Goal: Task Accomplishment & Management: Use online tool/utility

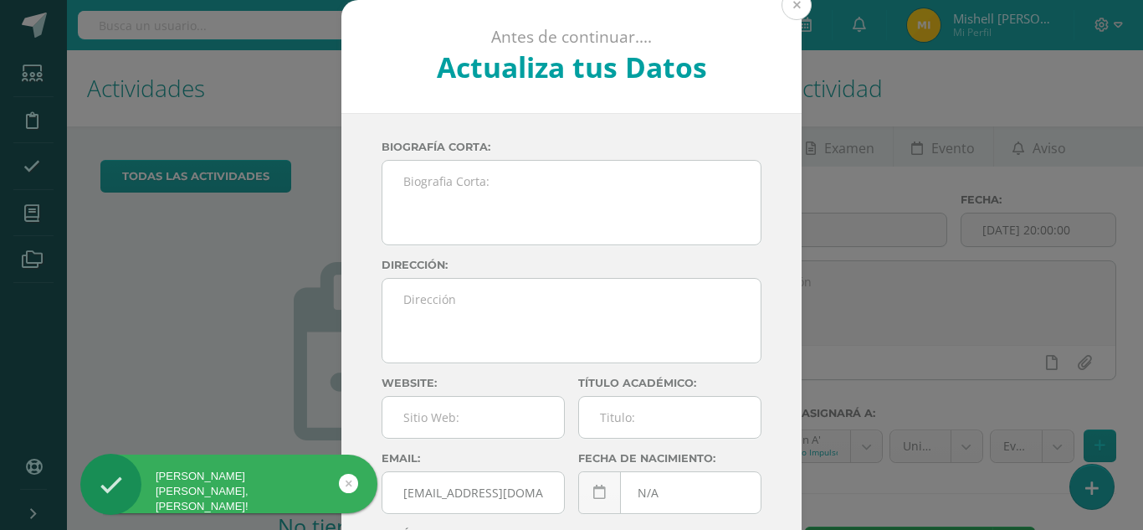
click at [788, 13] on button at bounding box center [797, 5] width 30 height 30
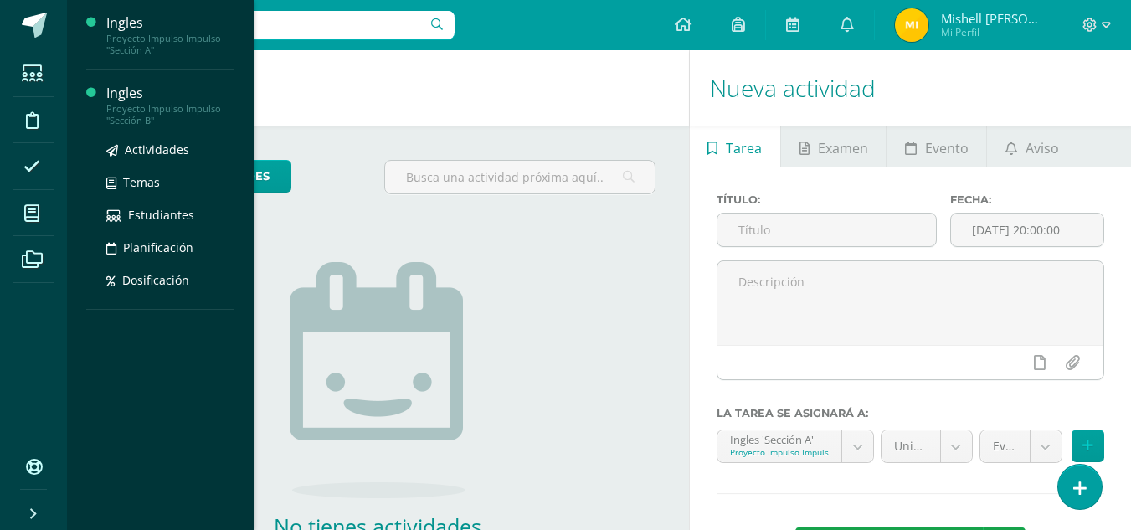
click at [139, 124] on div "Proyecto Impulso Impulso "Sección B"" at bounding box center [169, 114] width 127 height 23
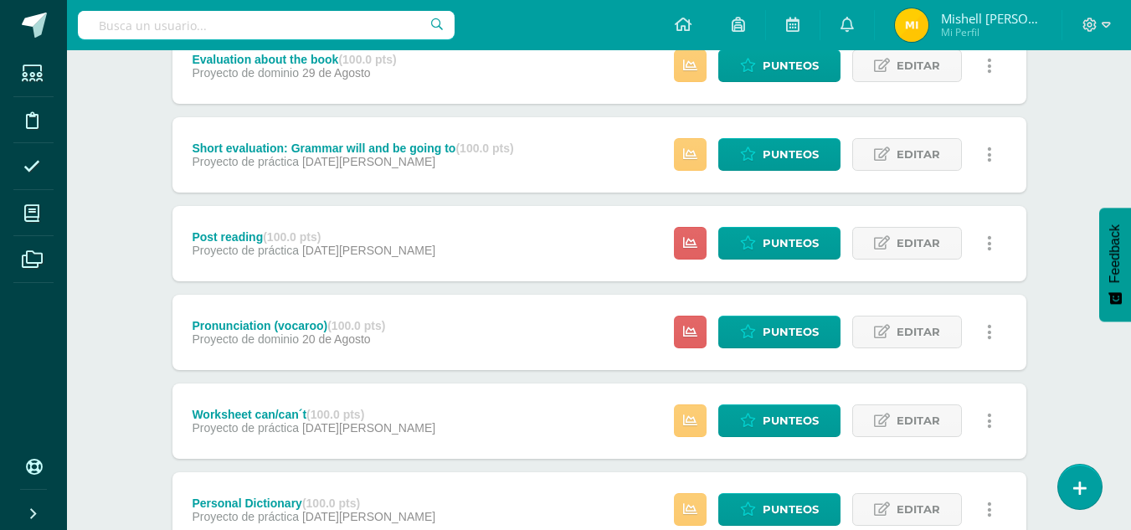
scroll to position [695, 0]
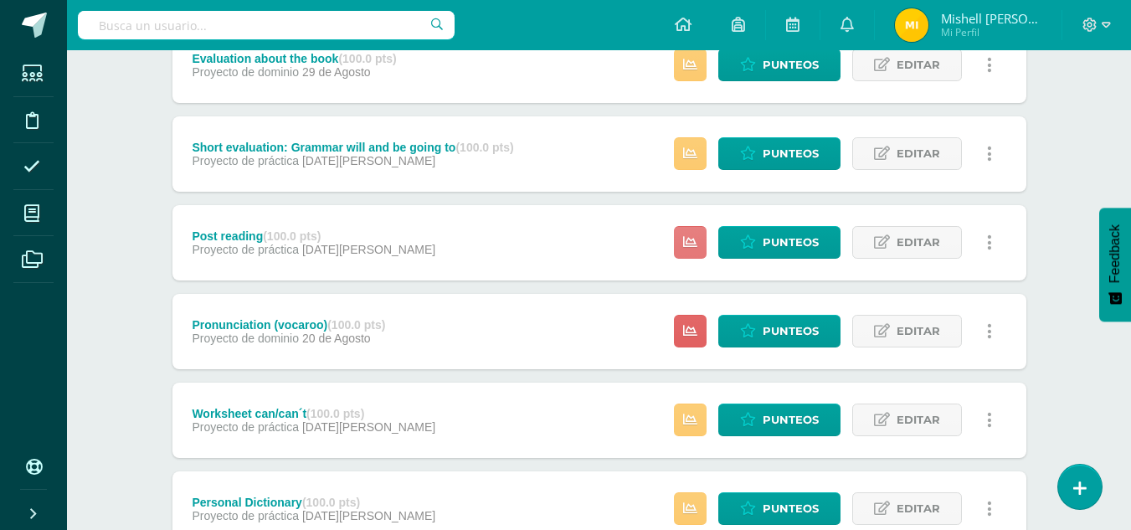
click at [693, 239] on icon at bounding box center [690, 242] width 14 height 14
click at [754, 238] on icon at bounding box center [748, 242] width 16 height 14
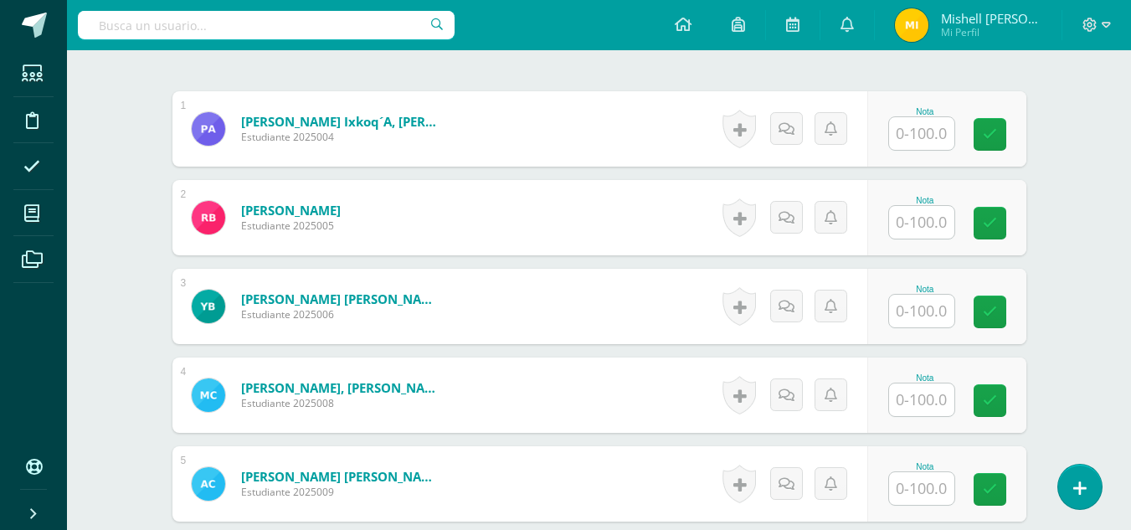
scroll to position [491, 0]
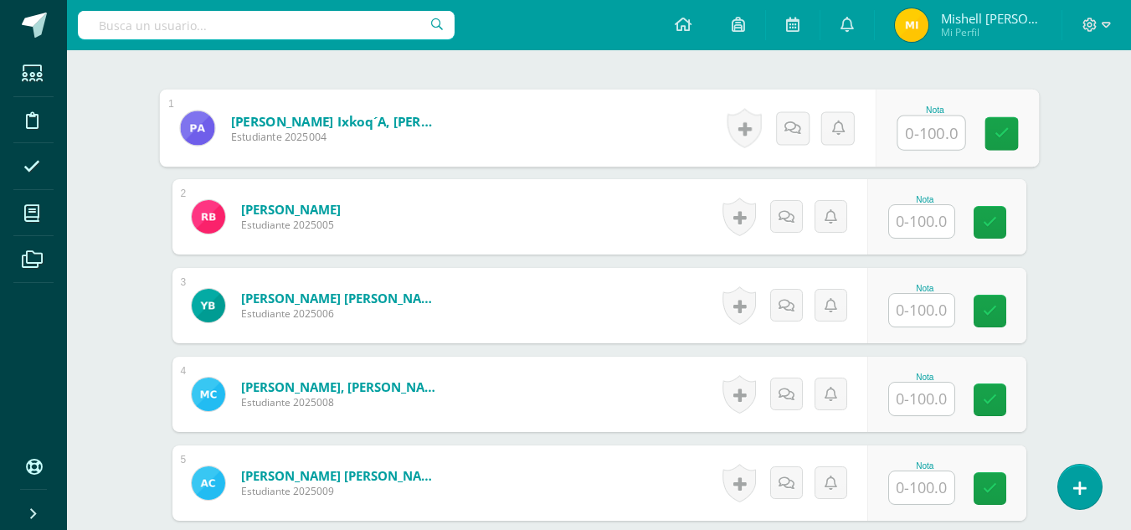
click at [939, 136] on input "text" at bounding box center [930, 132] width 67 height 33
type input "100"
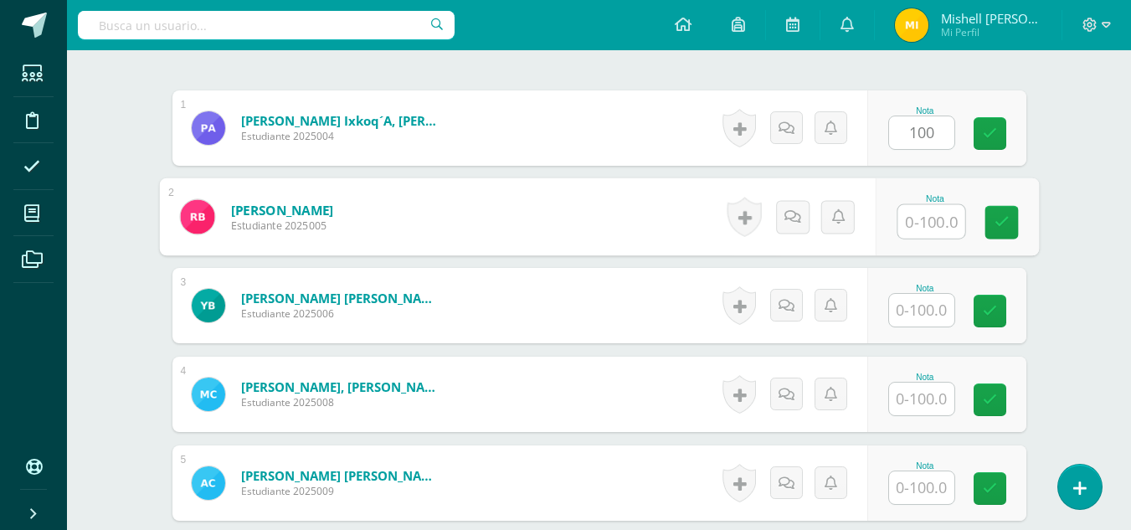
scroll to position [492, 0]
type input "90"
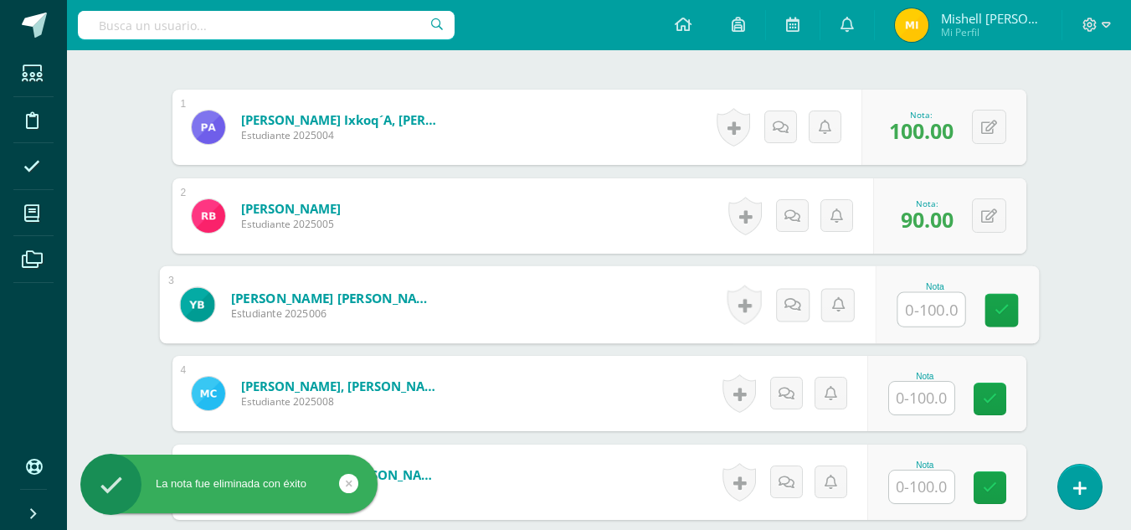
click at [922, 396] on input "text" at bounding box center [921, 398] width 65 height 33
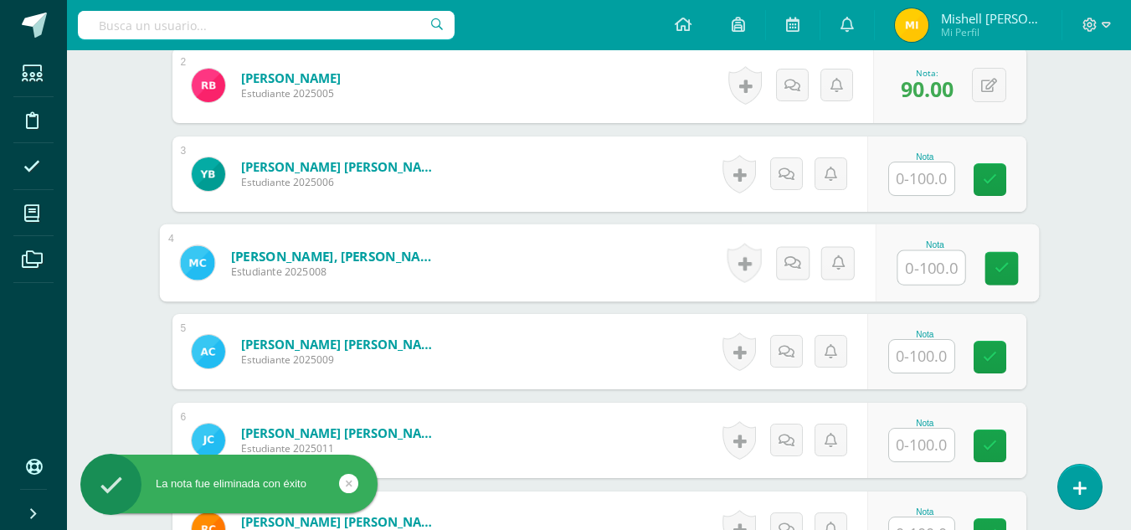
scroll to position [624, 0]
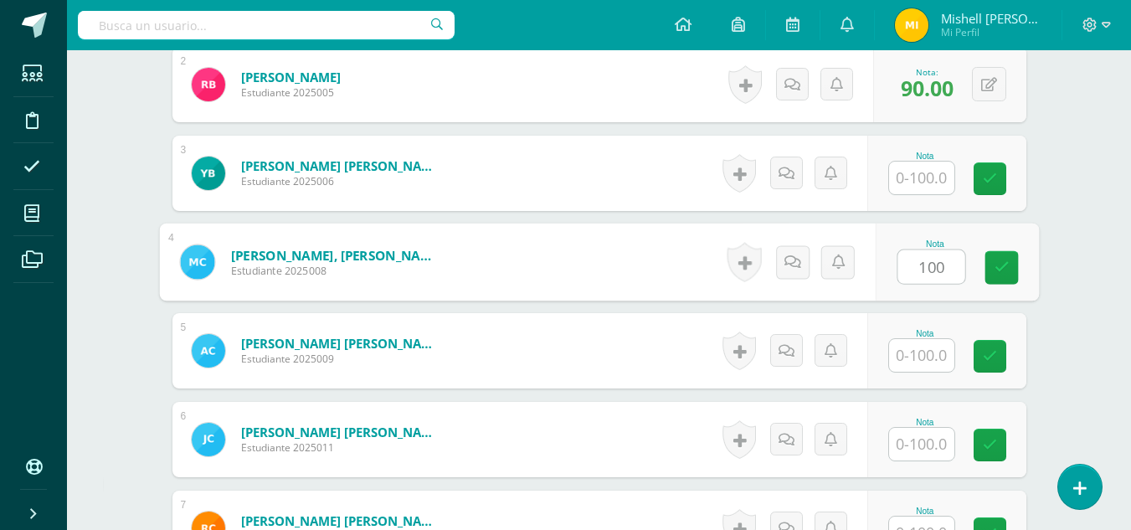
type input "100"
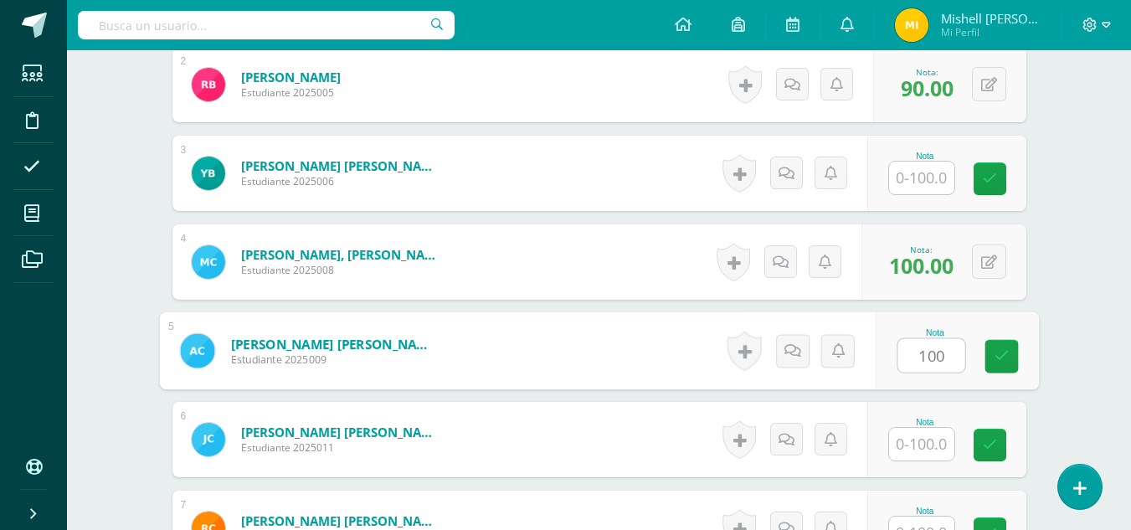
type input "100"
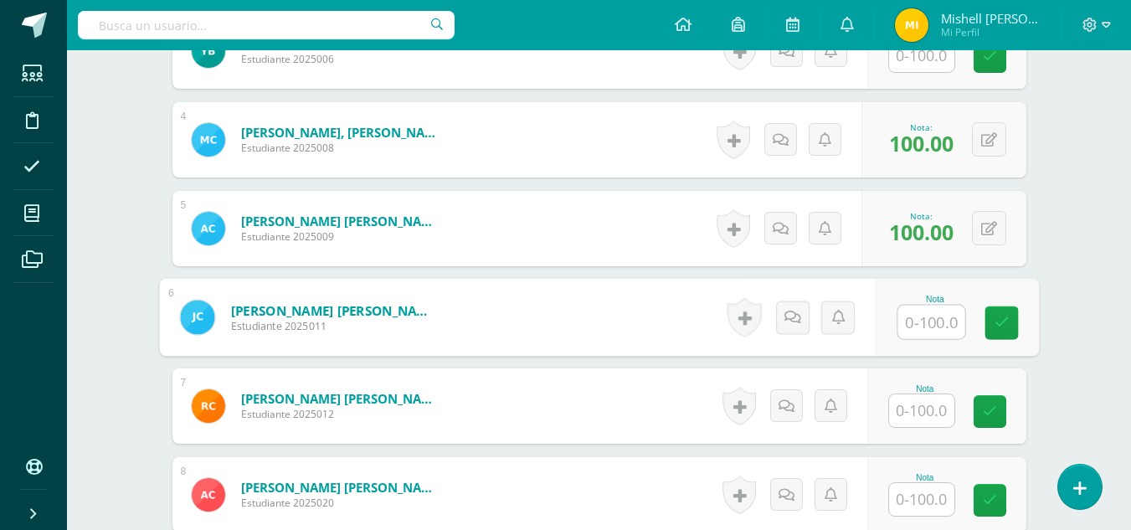
scroll to position [748, 0]
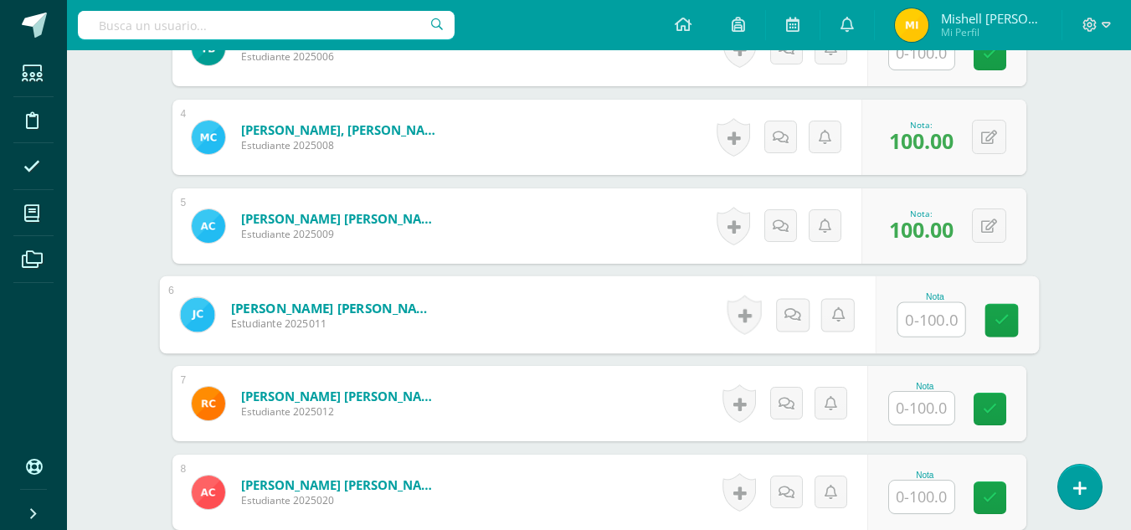
click at [904, 408] on input "text" at bounding box center [921, 408] width 65 height 33
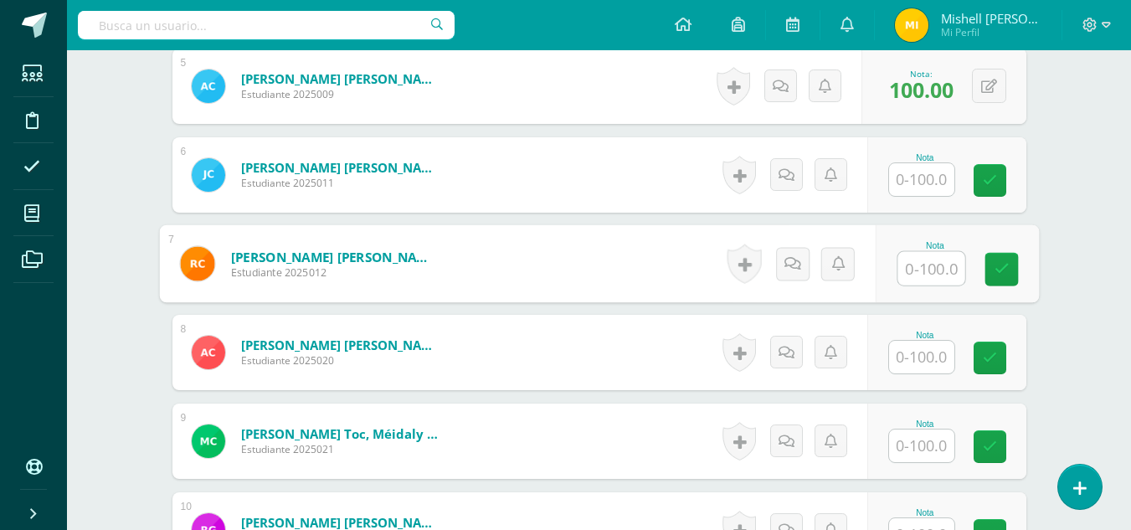
scroll to position [889, 0]
type input "100"
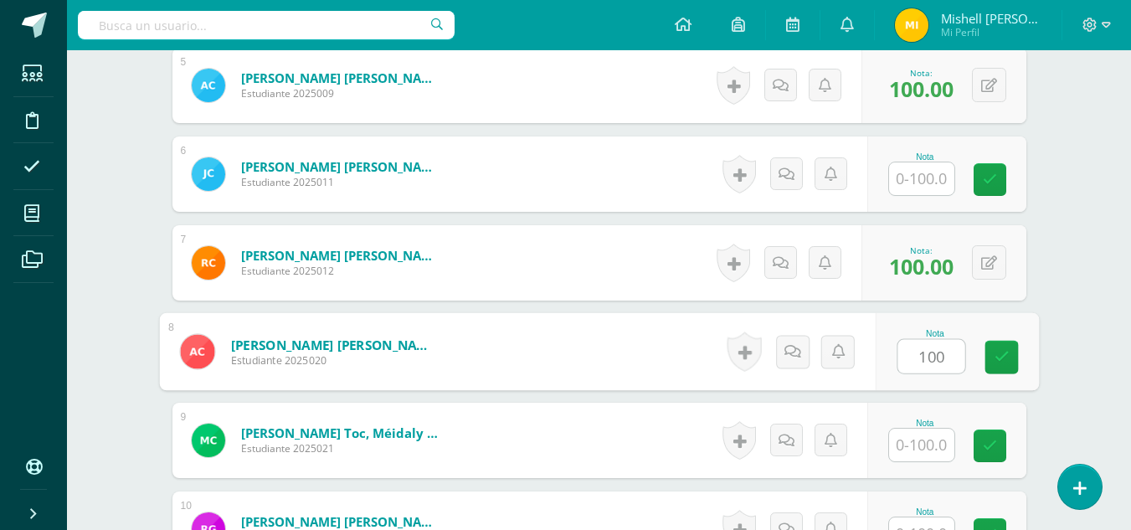
type input "100"
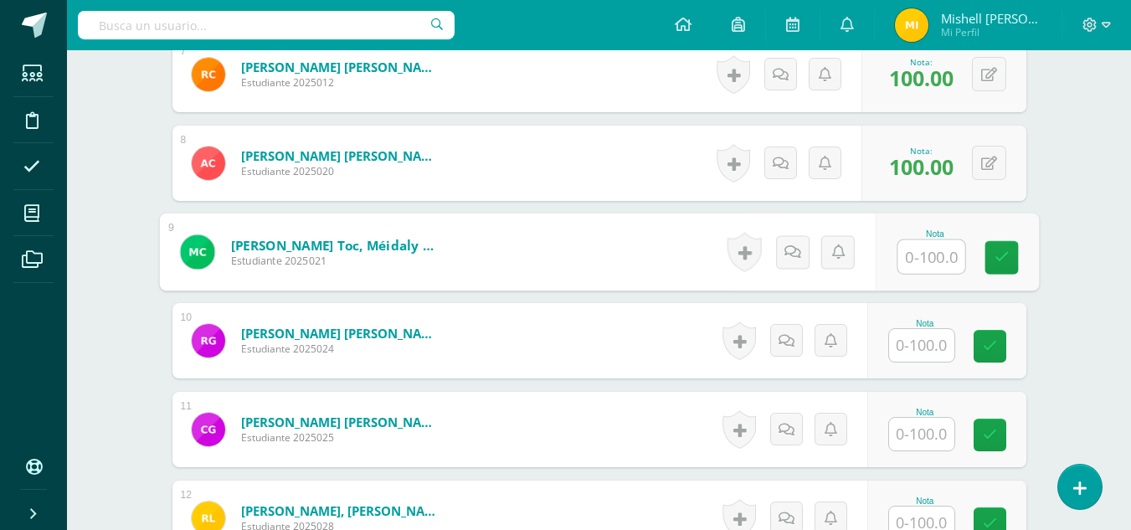
scroll to position [1078, 0]
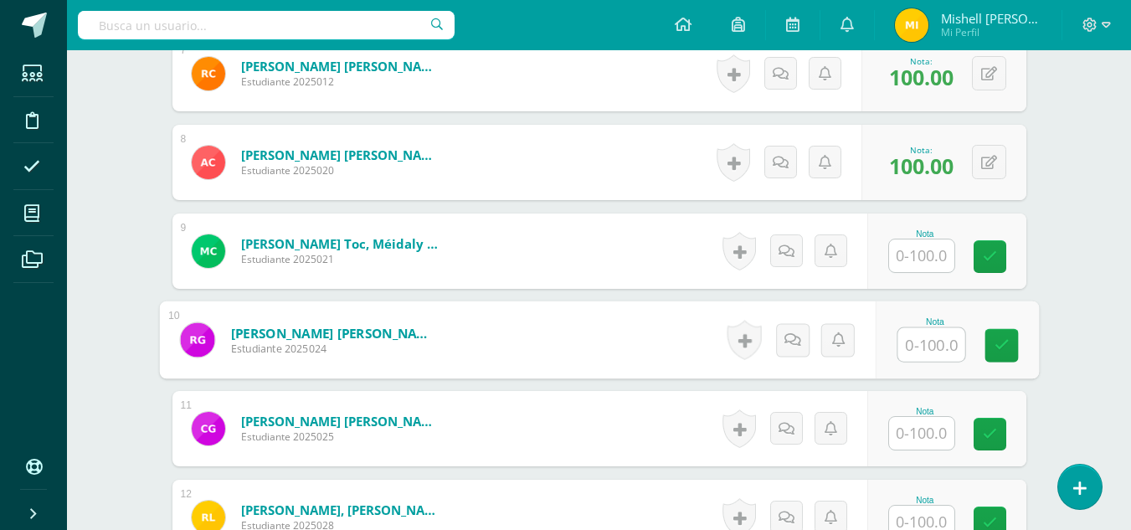
click at [933, 345] on input "text" at bounding box center [930, 344] width 67 height 33
type input "100"
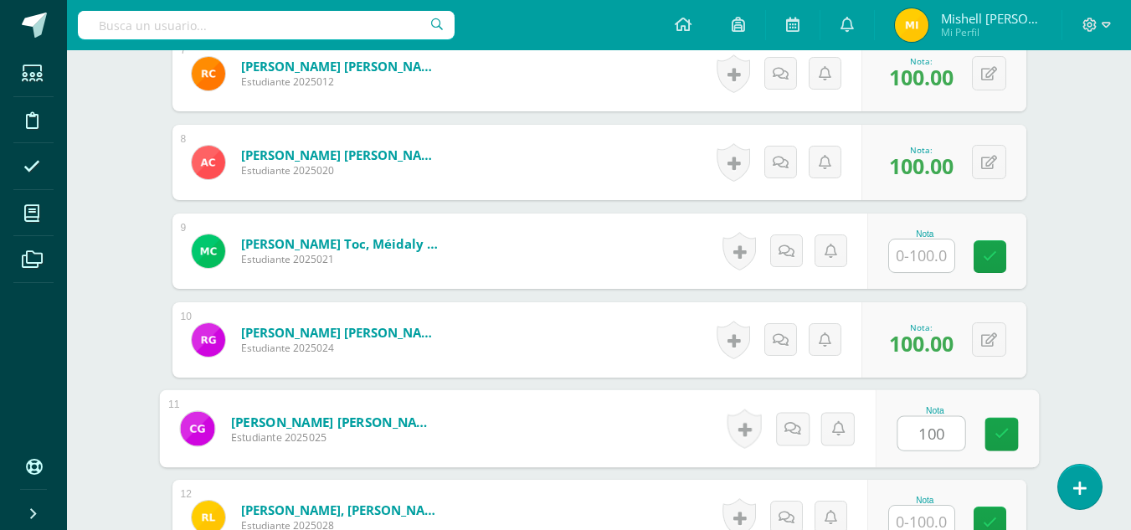
type input "100"
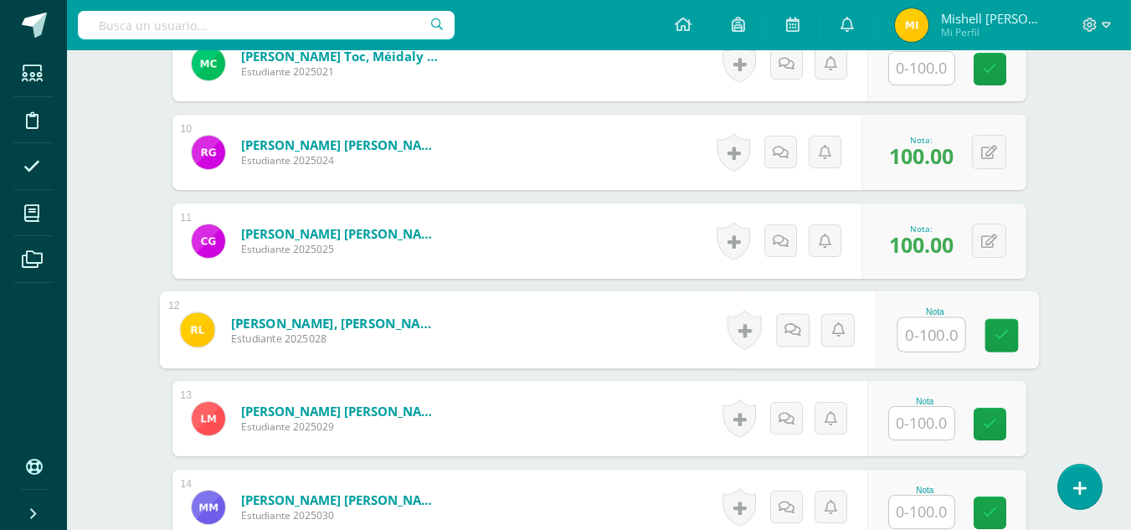
scroll to position [1266, 0]
type input "90"
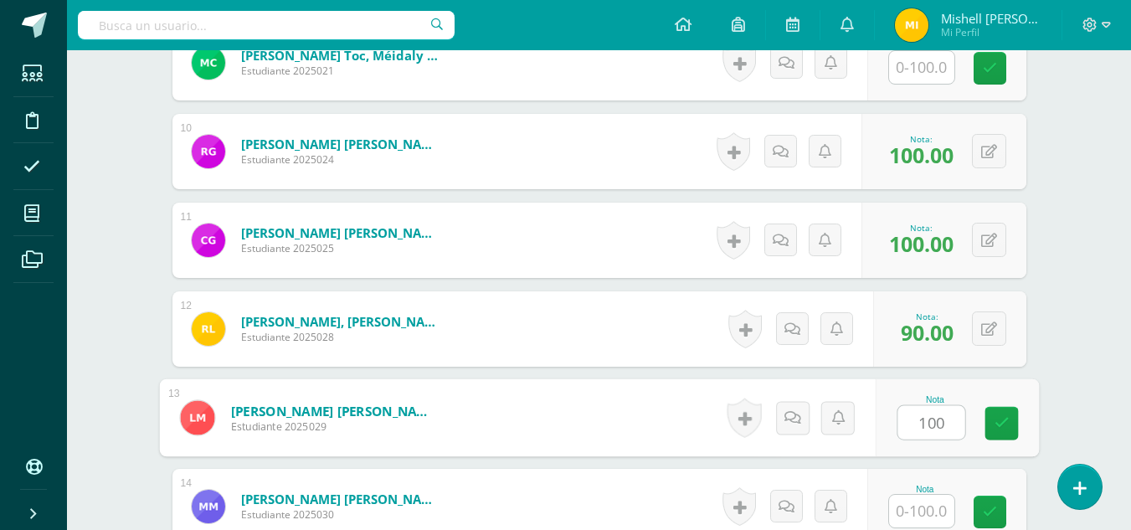
type input "100"
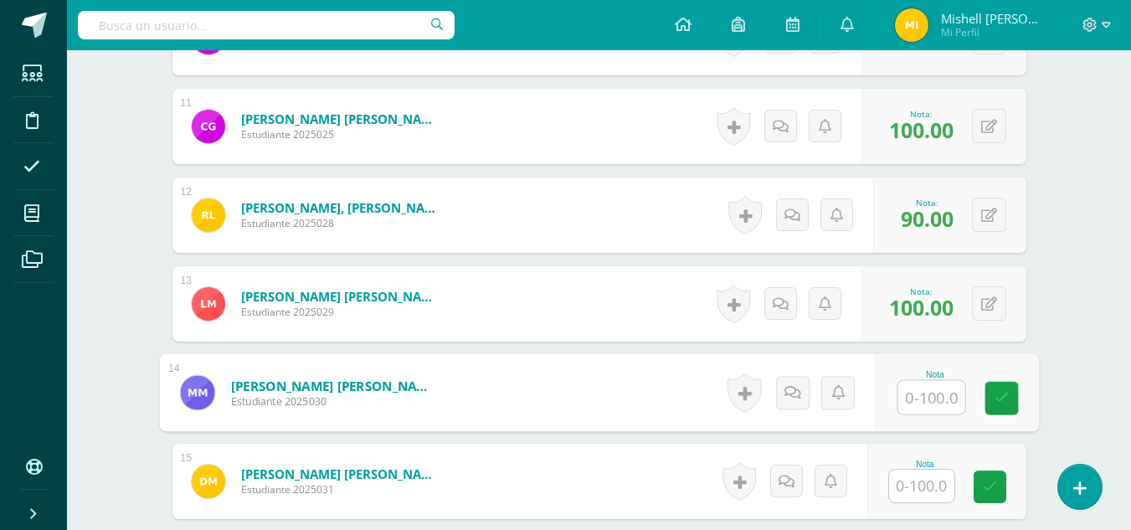
scroll to position [1384, 0]
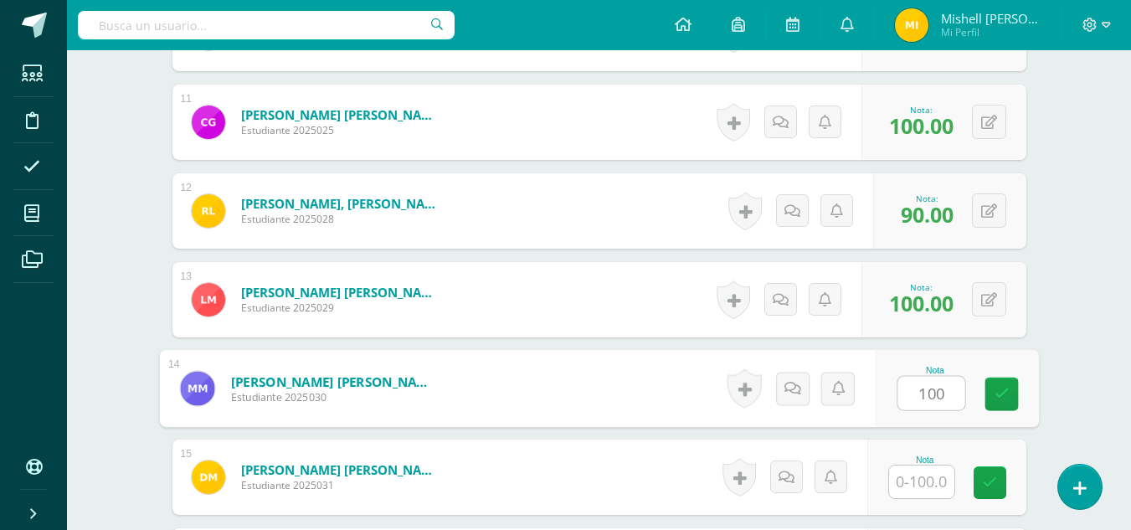
type input "100"
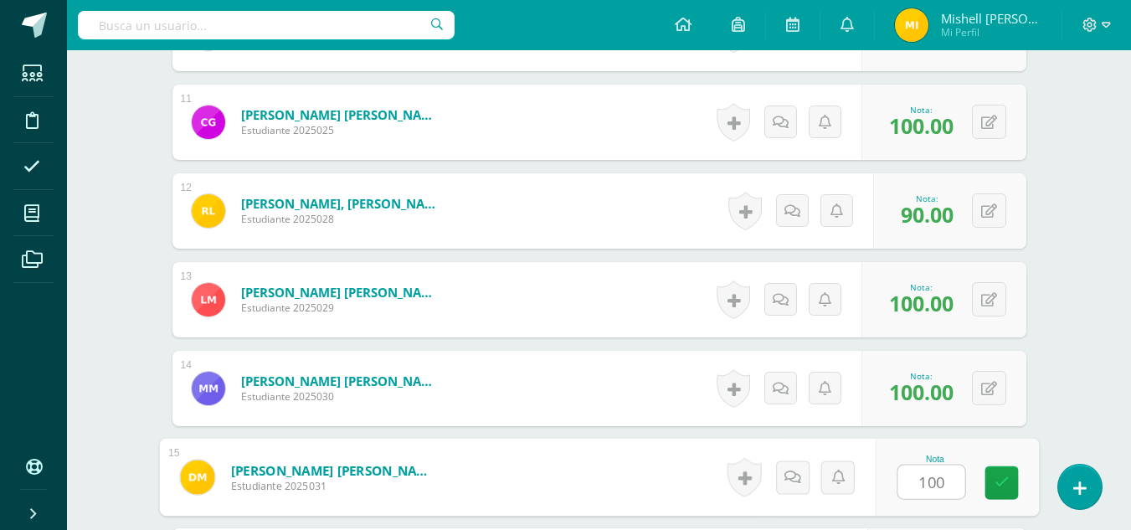
type input "100"
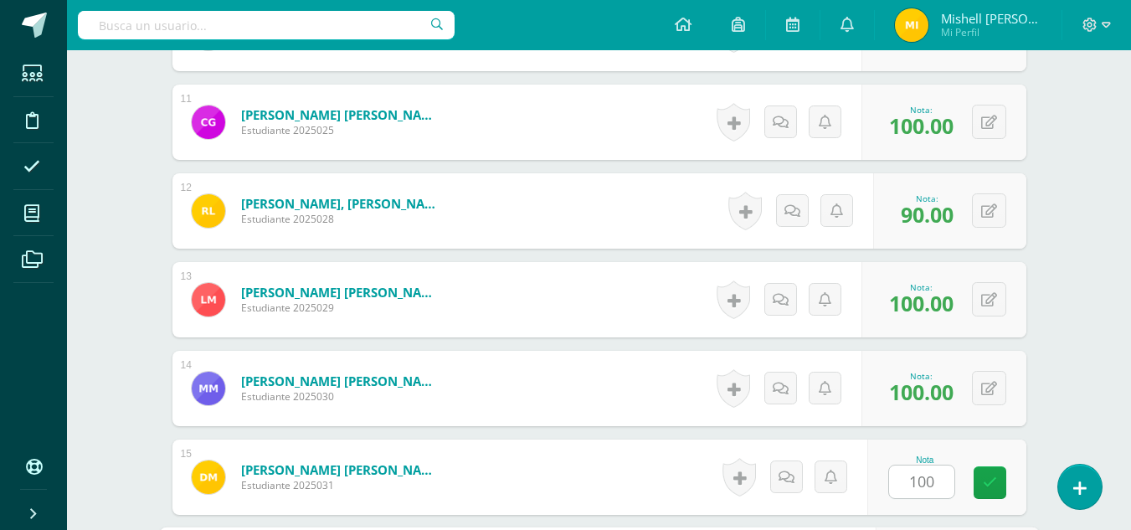
scroll to position [1690, 0]
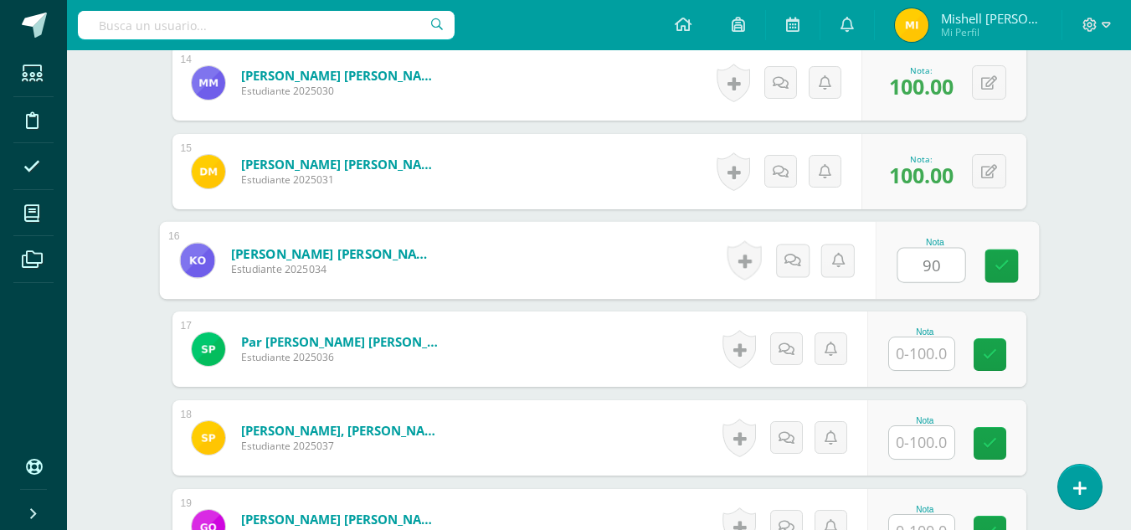
type input "90"
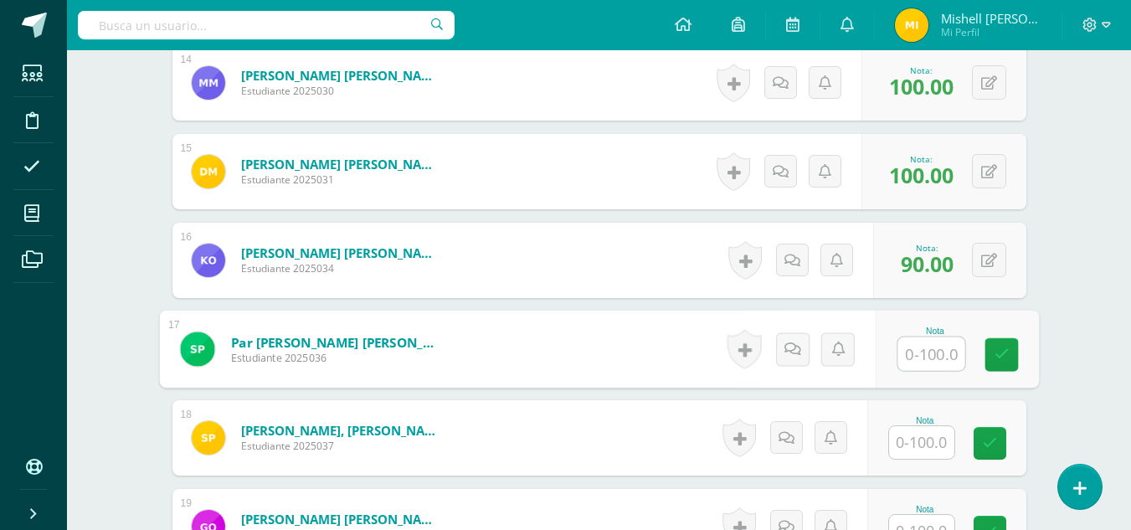
scroll to position [1845, 0]
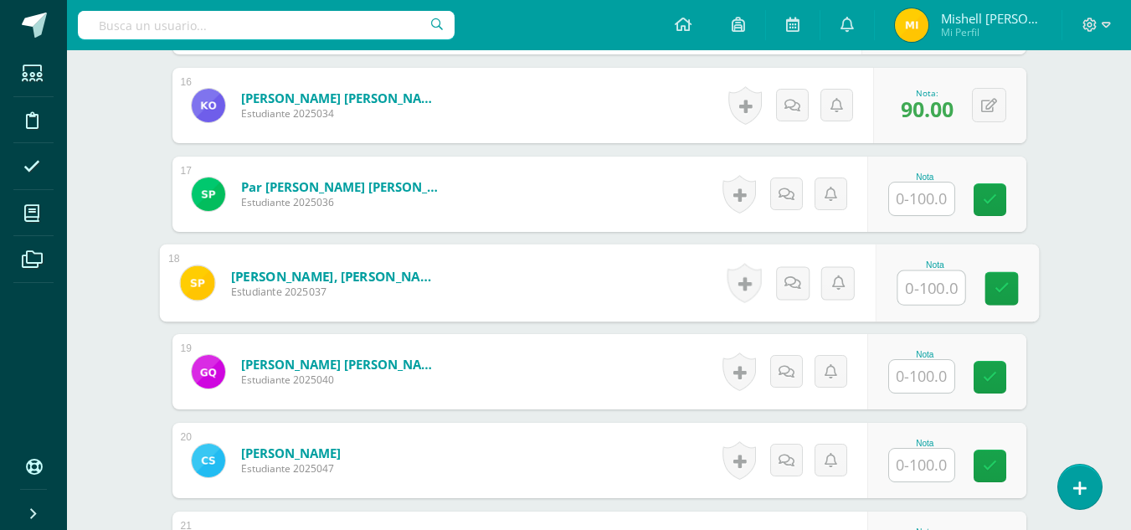
click at [920, 288] on input "text" at bounding box center [930, 287] width 67 height 33
type input "100"
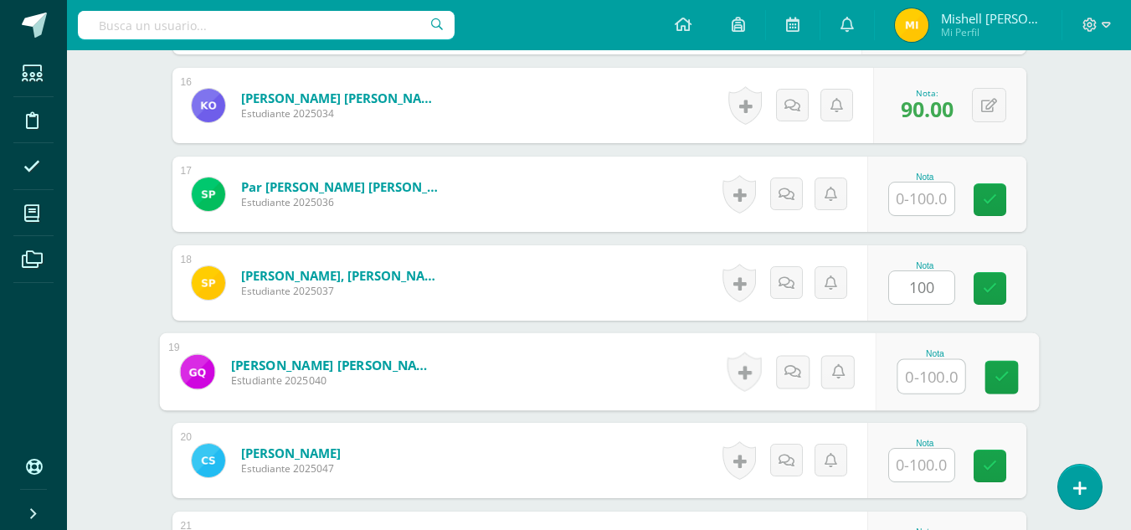
click at [931, 373] on input "text" at bounding box center [930, 376] width 67 height 33
type input "100"
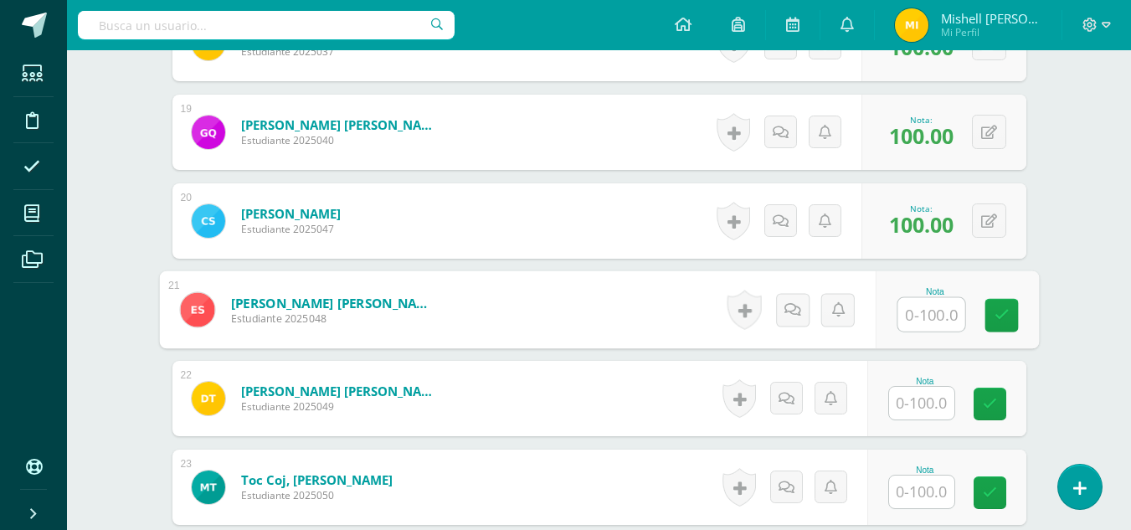
scroll to position [2088, 0]
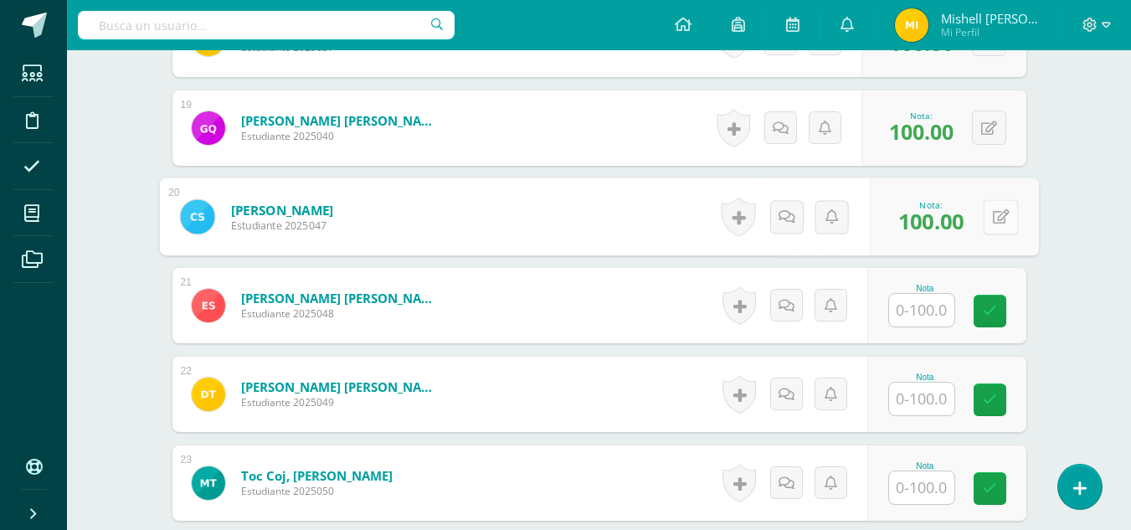
click at [976, 218] on div "0 Logros Logros obtenidos Aún no hay logros agregados Nota: 100.00" at bounding box center [954, 217] width 170 height 78
click at [994, 224] on button at bounding box center [1000, 216] width 35 height 35
type input "90"
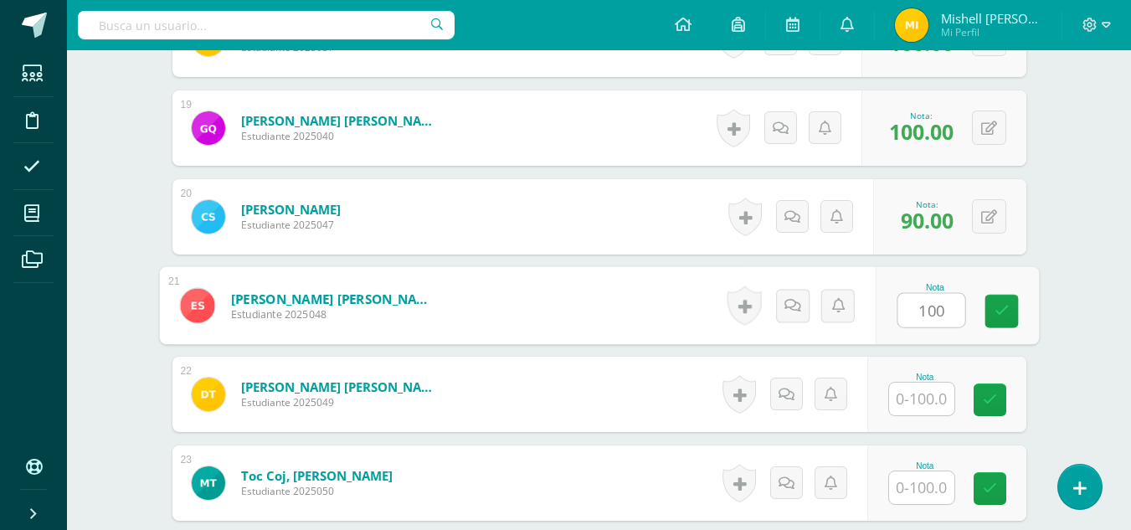
type input "100"
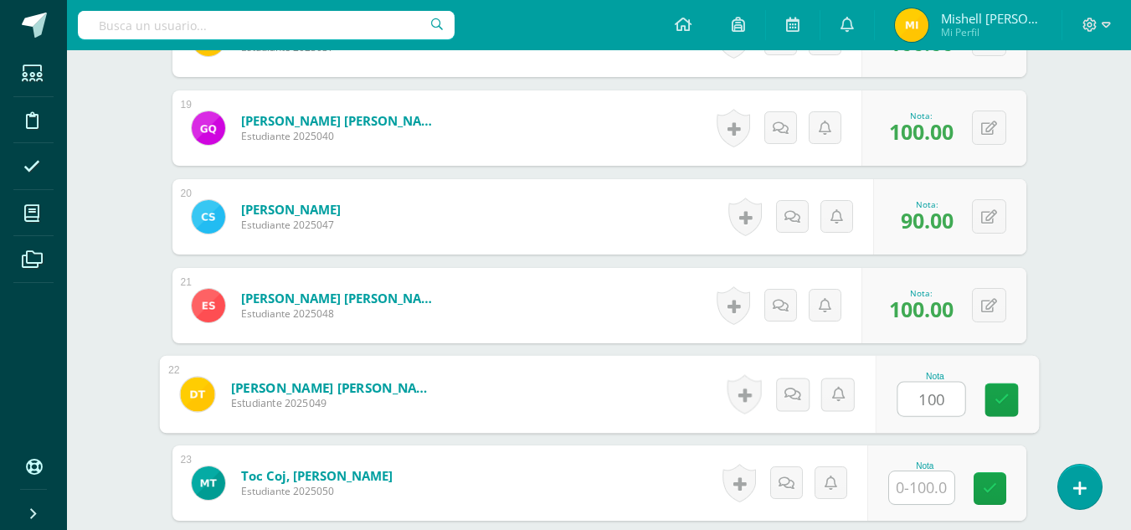
type input "100"
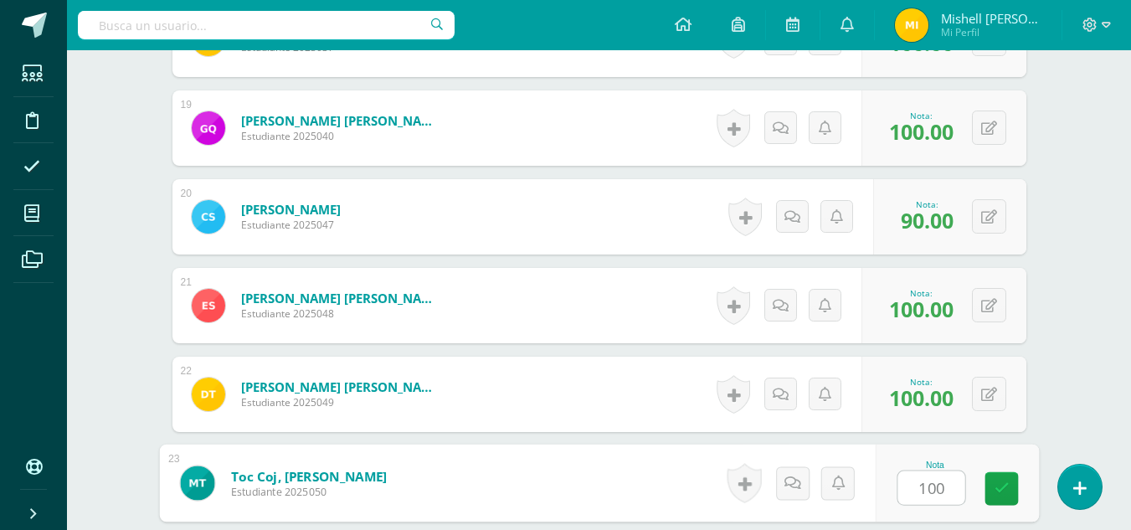
type input "100"
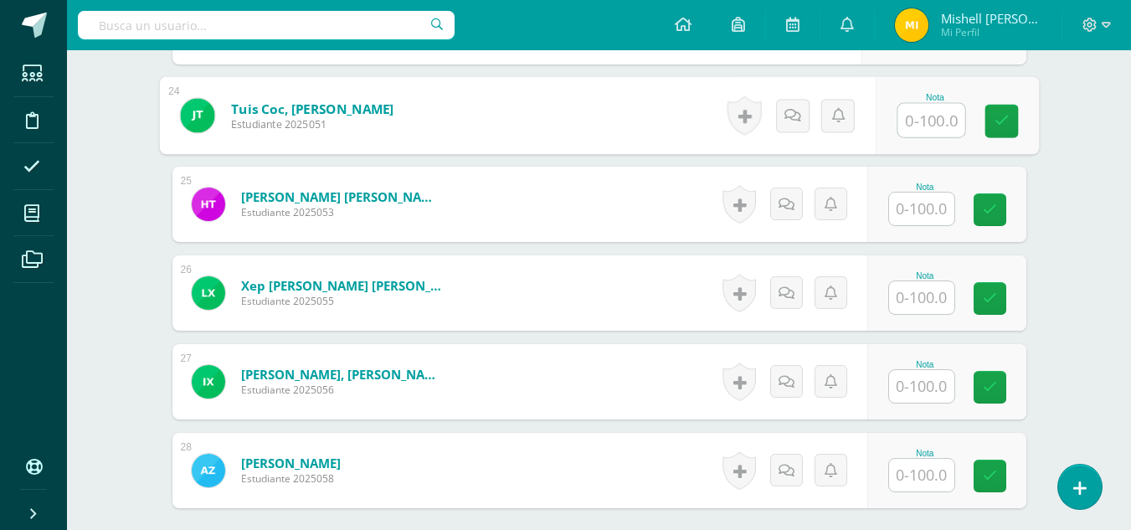
scroll to position [2545, 0]
type input "100"
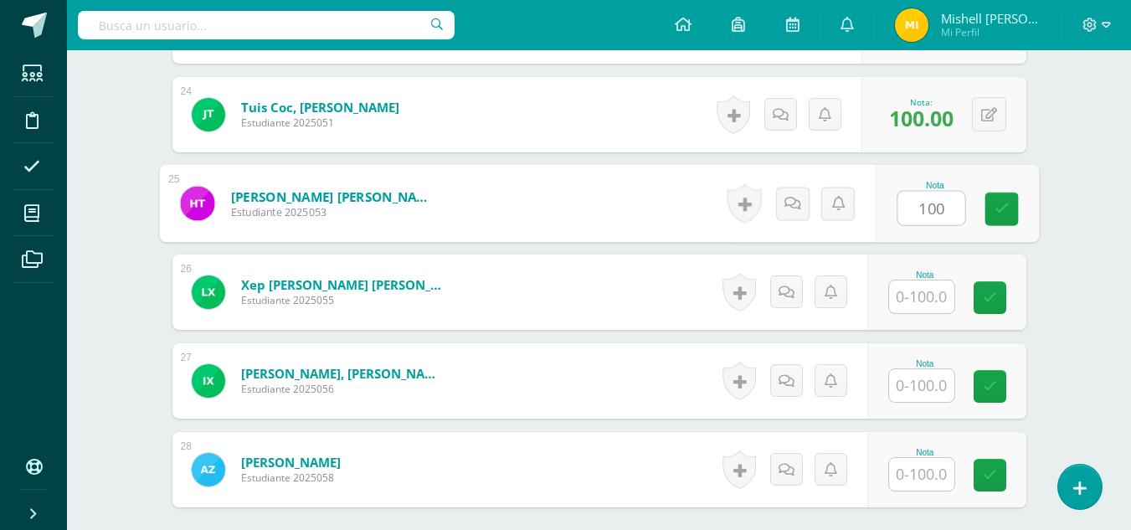
type input "100"
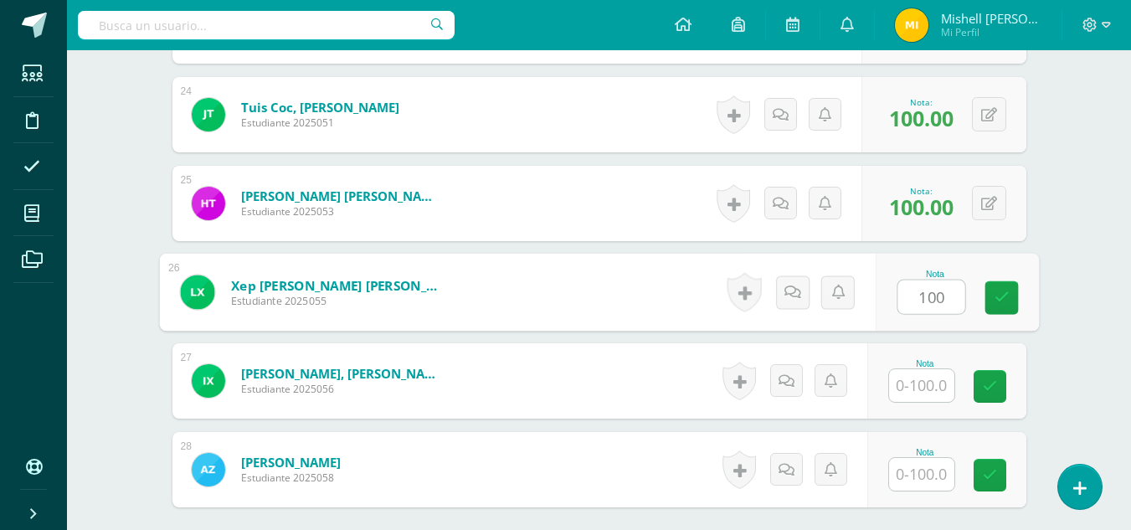
type input "100"
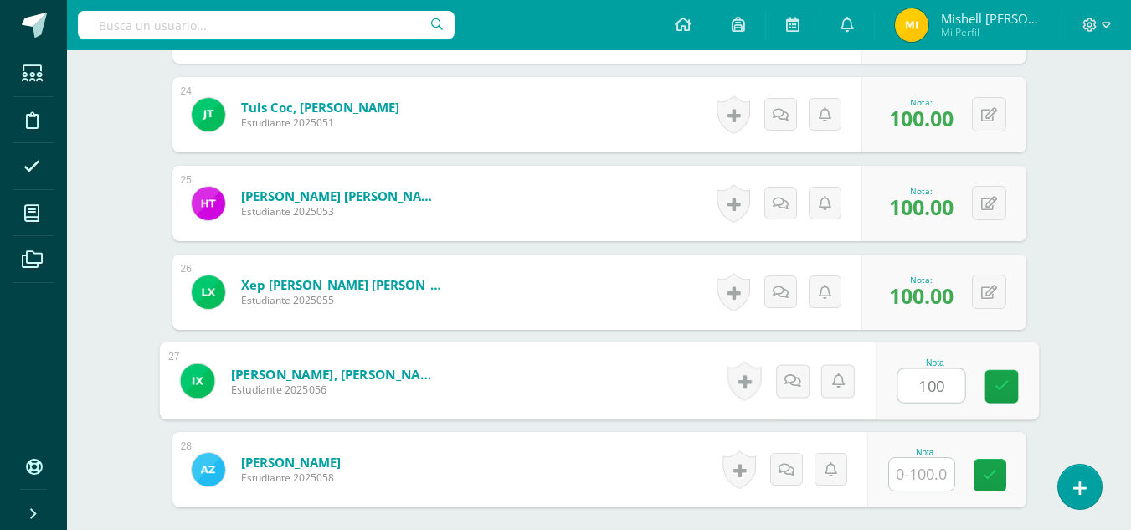
type input "100"
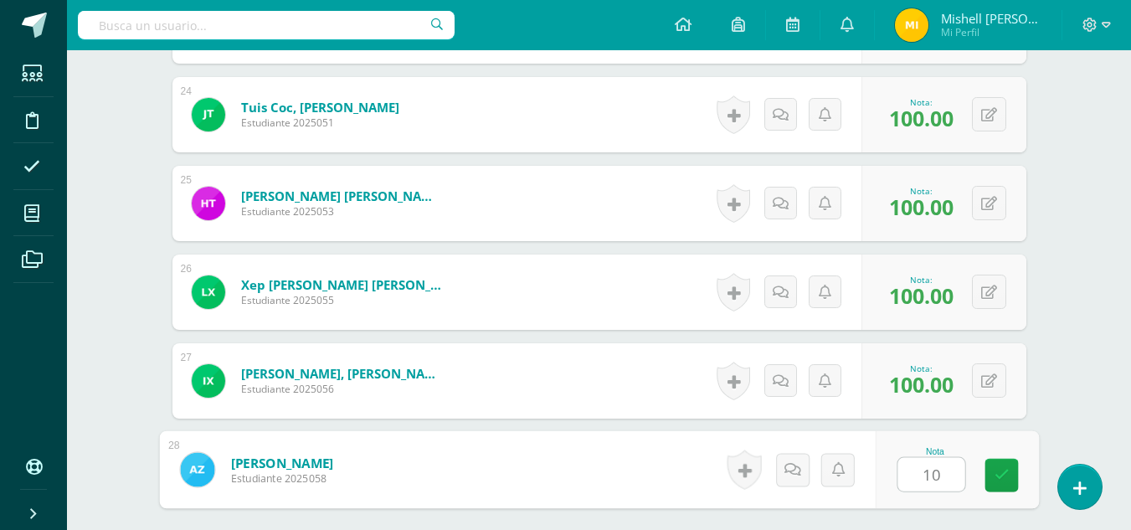
type input "100"
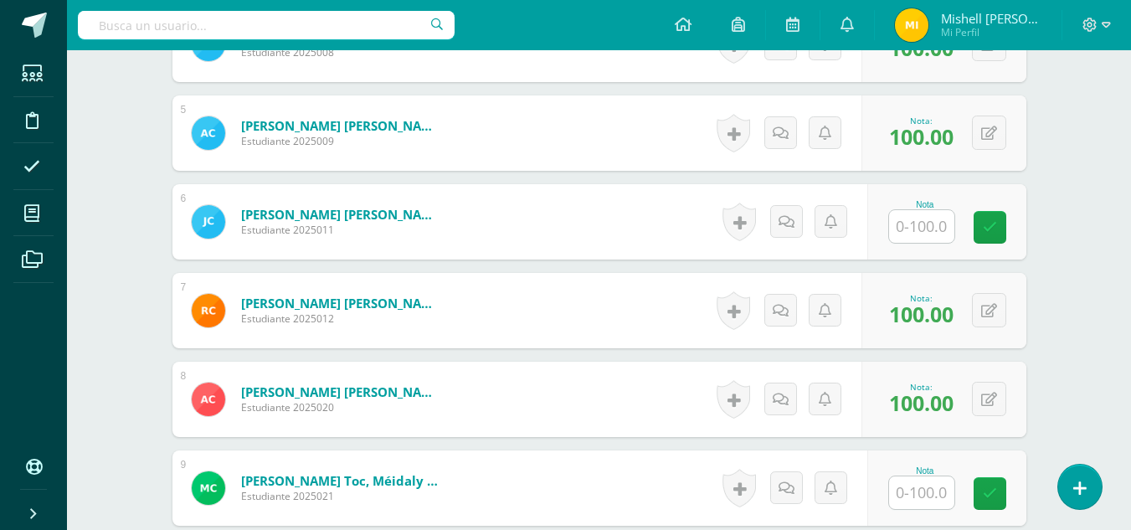
scroll to position [840, 0]
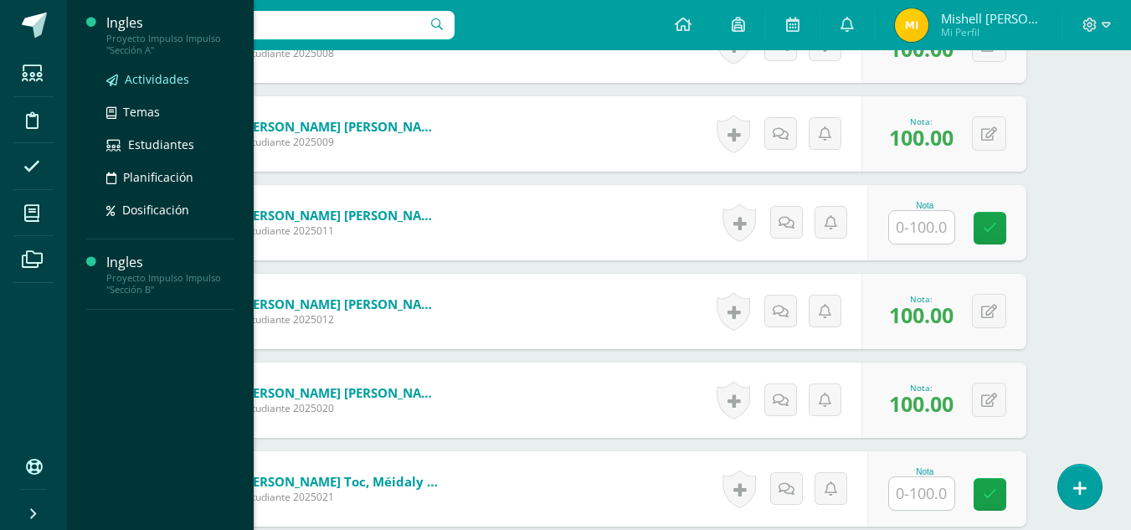
click at [165, 86] on span "Actividades" at bounding box center [157, 79] width 64 height 16
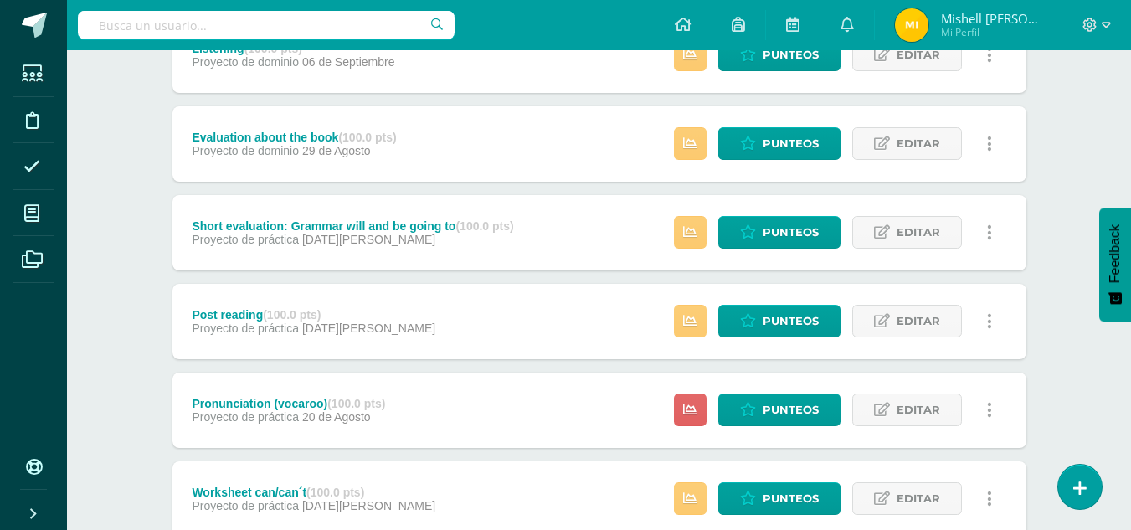
scroll to position [615, 0]
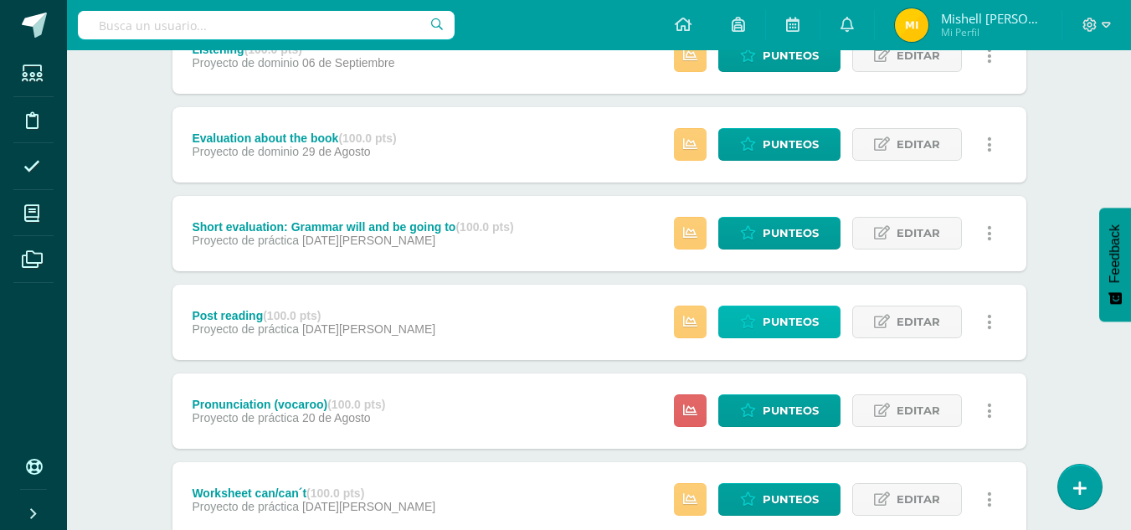
click at [802, 316] on span "Punteos" at bounding box center [791, 321] width 56 height 31
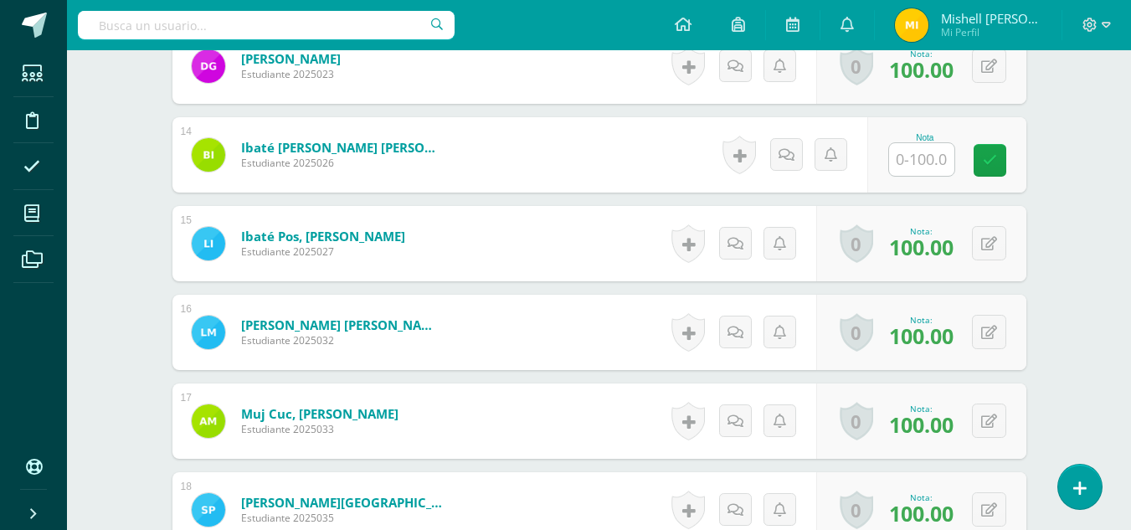
scroll to position [1619, 0]
click at [987, 418] on button at bounding box center [989, 420] width 34 height 34
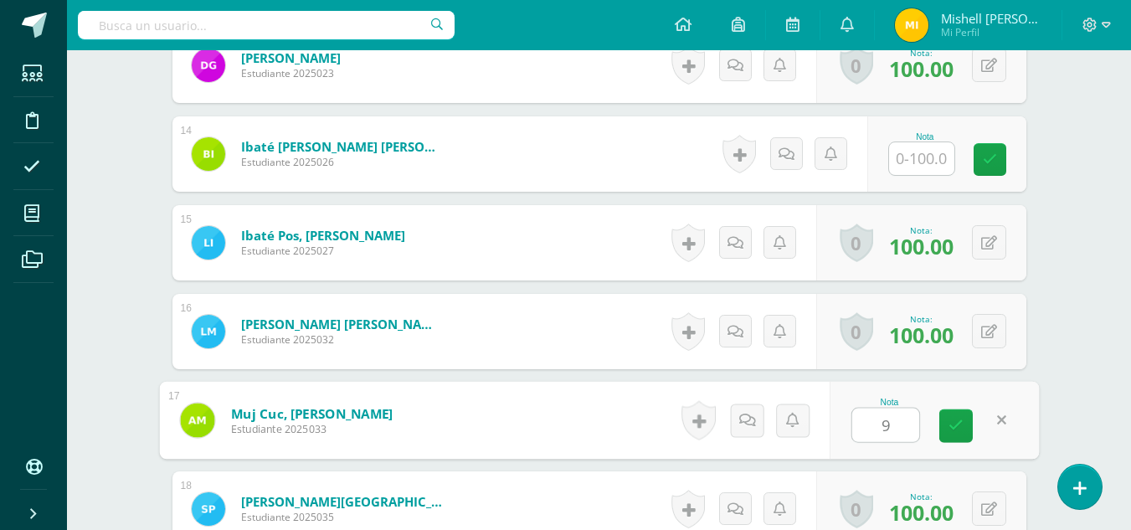
type input "90"
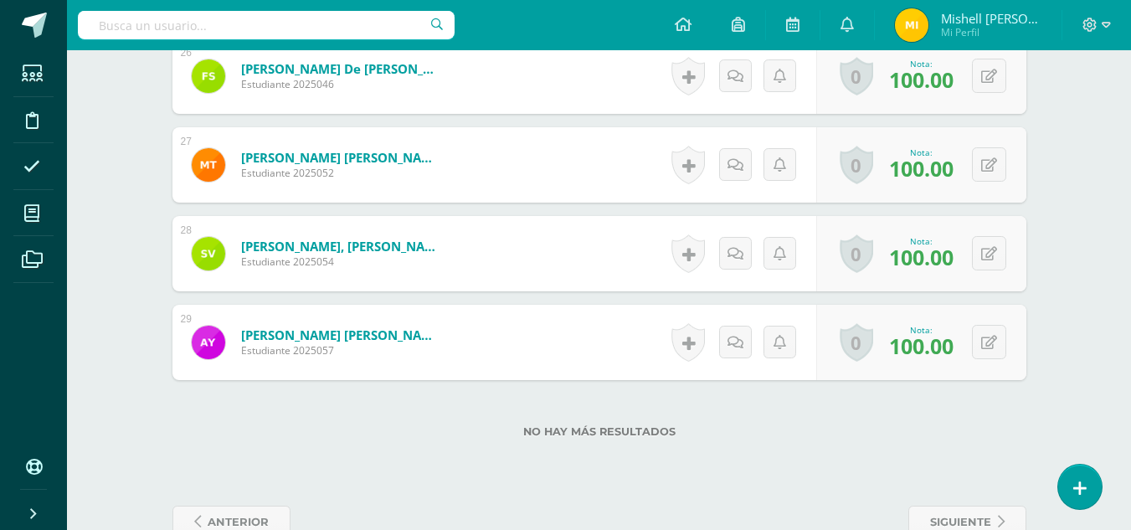
scroll to position [2803, 0]
